Goal: Contribute content

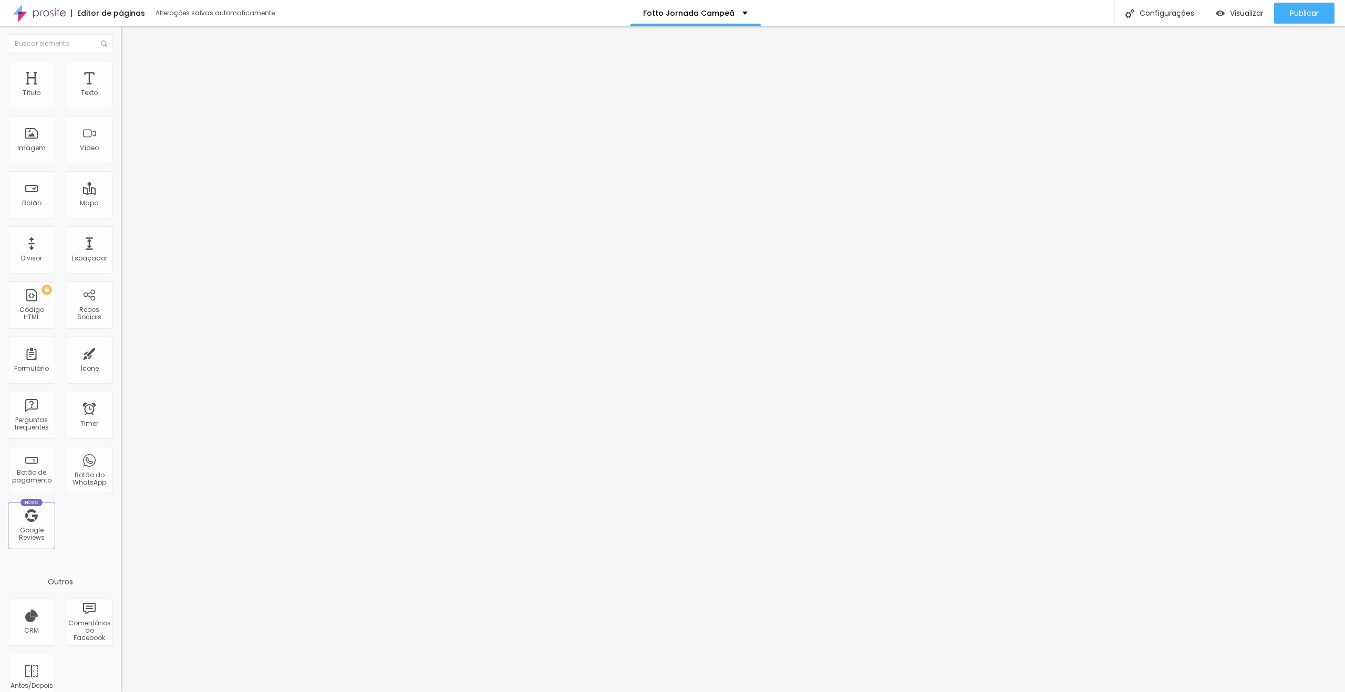
click at [121, 216] on input "[URL][DOMAIN_NAME]" at bounding box center [184, 211] width 126 height 11
paste input "[DOMAIN_NAME][URL]"
type input "[URL][DOMAIN_NAME]"
click at [121, 206] on div "URL" at bounding box center [181, 203] width 121 height 6
click at [121, 214] on input "[URL][DOMAIN_NAME]" at bounding box center [184, 211] width 126 height 11
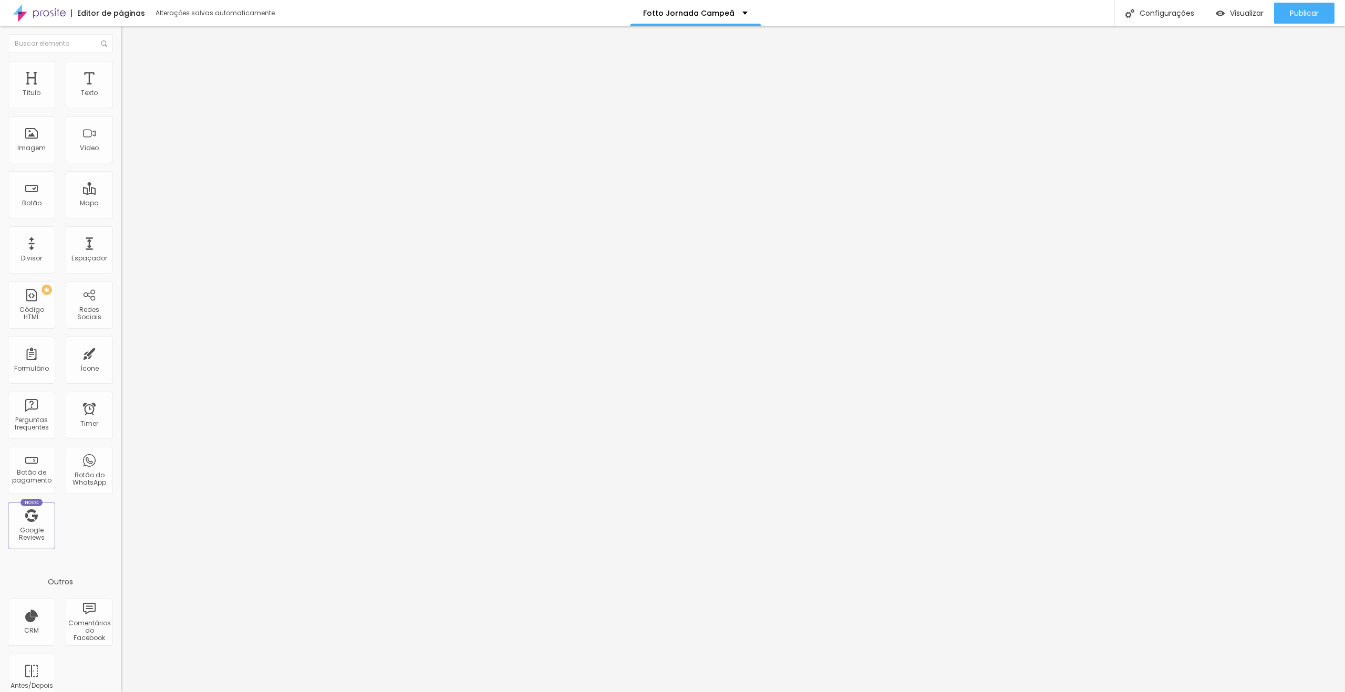
paste input "[DOMAIN_NAME][URL]"
type input "[URL][DOMAIN_NAME]"
click at [121, 213] on input "[URL][DOMAIN_NAME]" at bounding box center [184, 211] width 126 height 11
paste input "Lnbsgc4Ijqk"
type input "[URL][DOMAIN_NAME]"
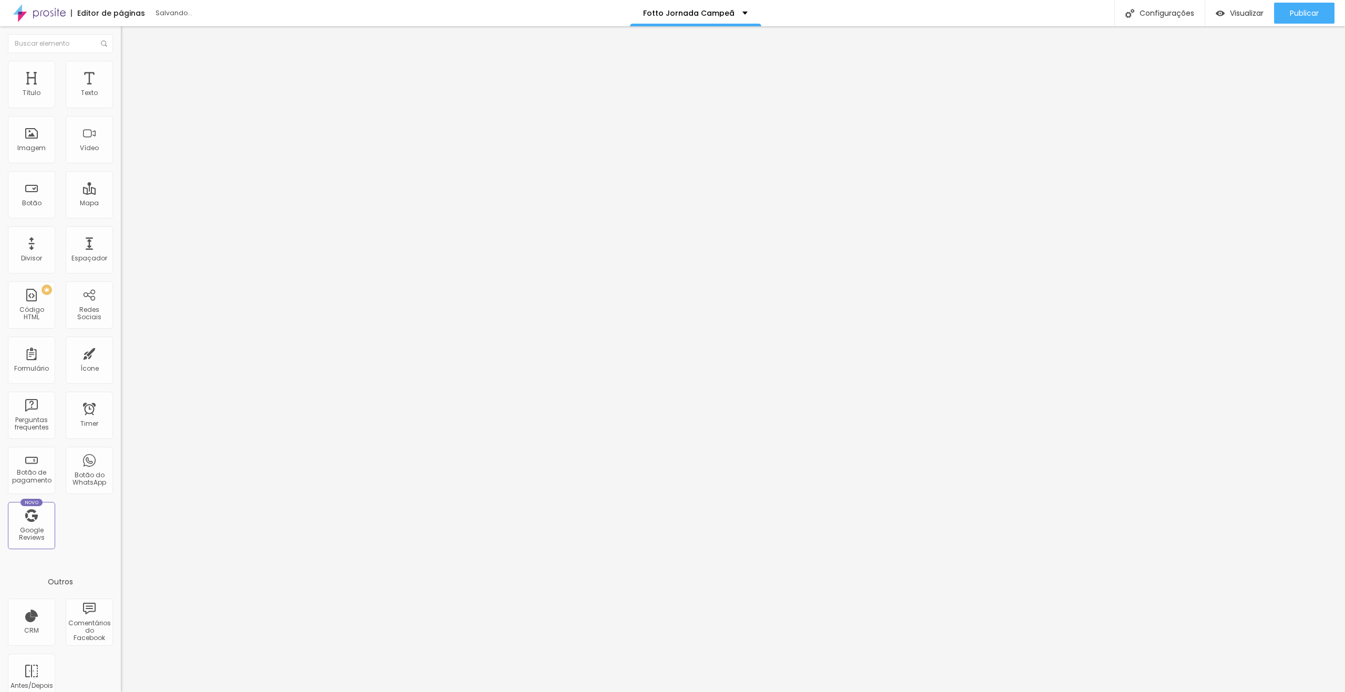
click at [121, 210] on input "[URL][DOMAIN_NAME]" at bounding box center [184, 211] width 126 height 11
paste input "Lnbsgc4Ijqk"
type input "[URL][DOMAIN_NAME]"
